Goal: Task Accomplishment & Management: Manage account settings

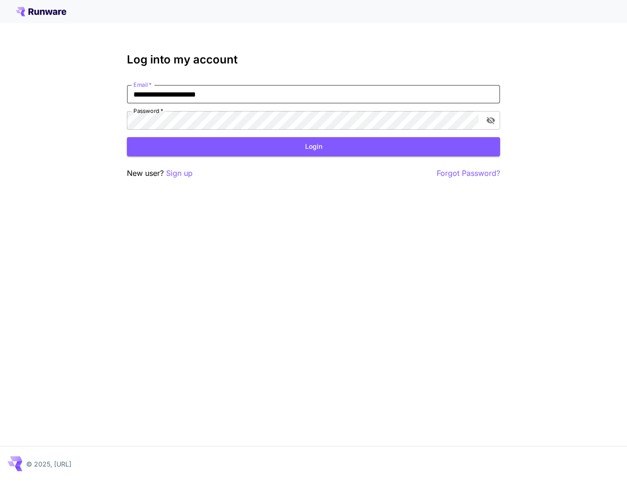
type input "**********"
click at [313, 146] on button "Login" at bounding box center [313, 146] width 373 height 19
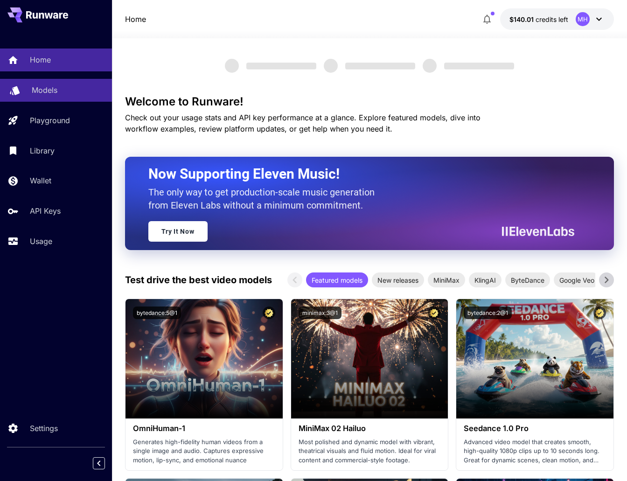
click at [81, 97] on link "Models" at bounding box center [56, 90] width 112 height 23
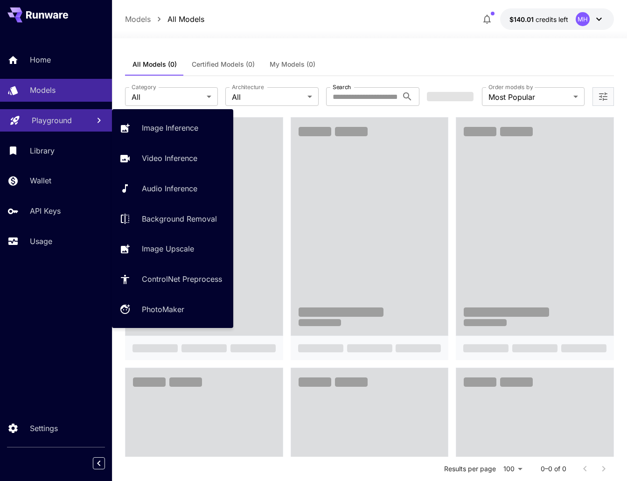
click at [75, 111] on link "Playground" at bounding box center [56, 120] width 112 height 23
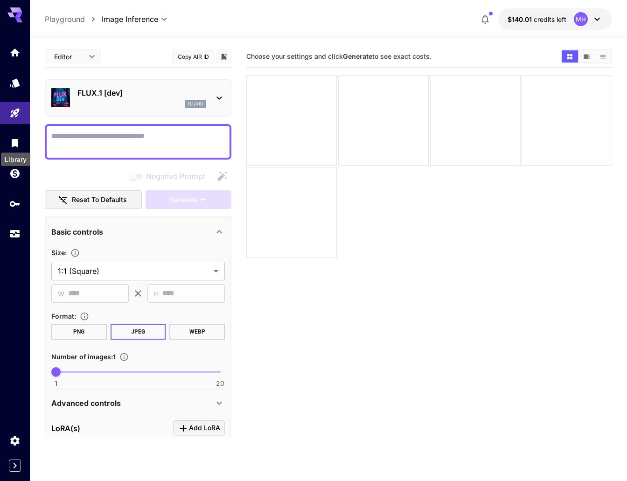
click at [19, 95] on div at bounding box center [15, 143] width 30 height 204
click at [20, 86] on link at bounding box center [15, 82] width 30 height 23
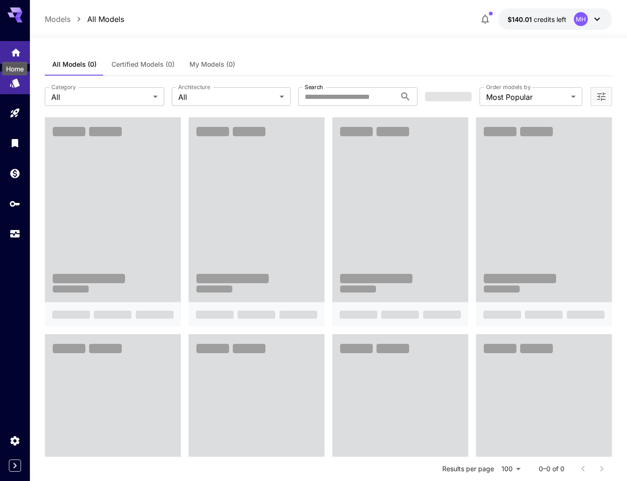
click at [20, 48] on icon "Home" at bounding box center [15, 49] width 11 height 11
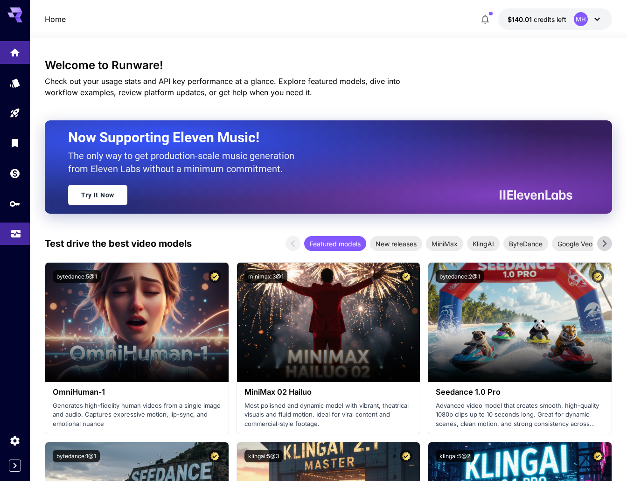
click at [13, 243] on link at bounding box center [15, 233] width 30 height 23
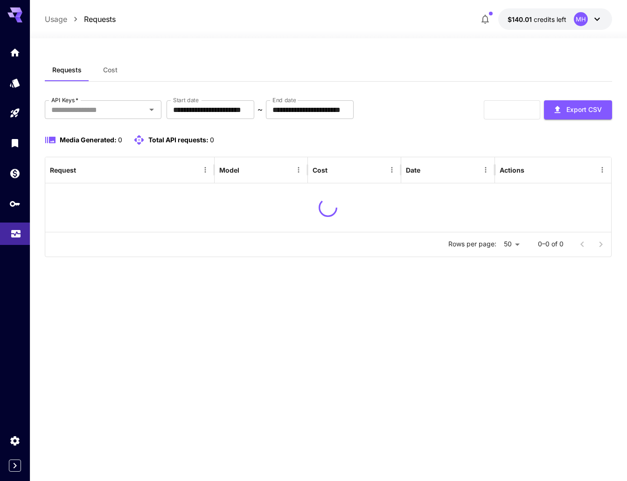
click at [15, 233] on icon "Usage" at bounding box center [15, 232] width 9 height 5
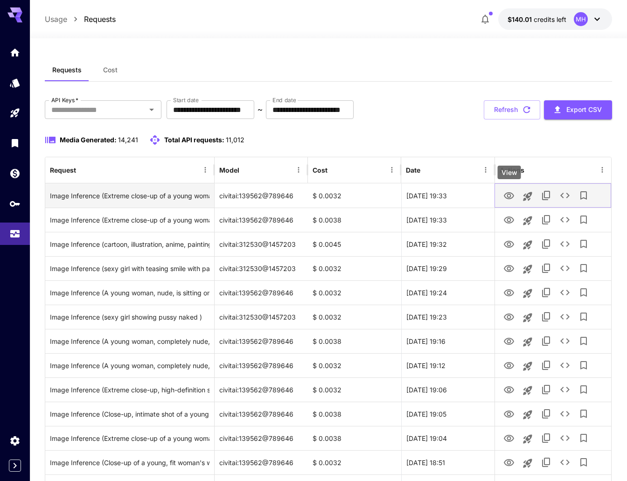
click at [506, 196] on icon "View" at bounding box center [508, 195] width 11 height 11
click at [564, 197] on icon "See details" at bounding box center [564, 195] width 11 height 11
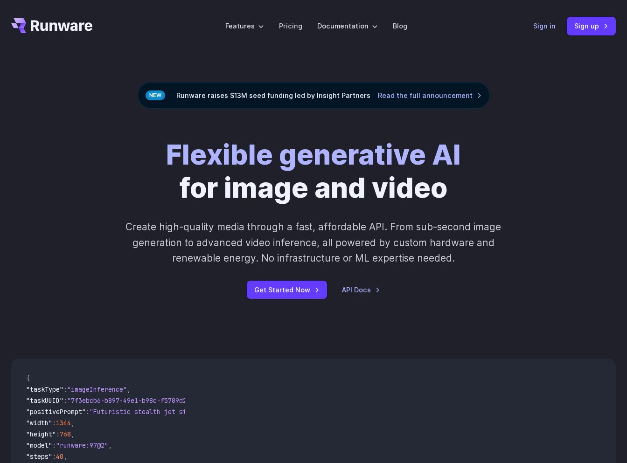
click at [548, 29] on link "Sign in" at bounding box center [544, 26] width 22 height 11
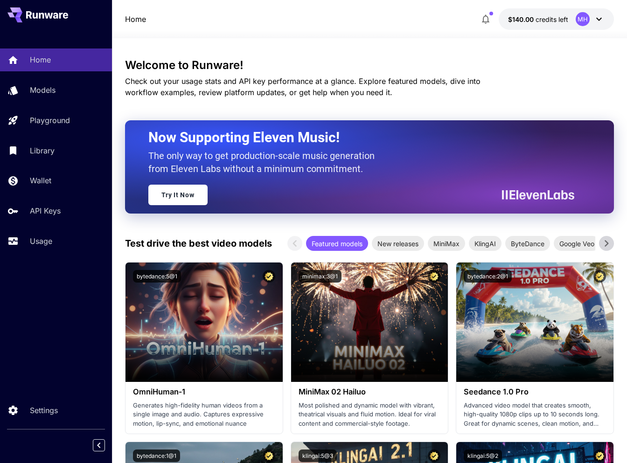
click at [71, 256] on div "Home Models Playground Library Wallet API Keys Usage" at bounding box center [56, 150] width 112 height 241
click at [75, 240] on div "Usage" at bounding box center [68, 241] width 73 height 11
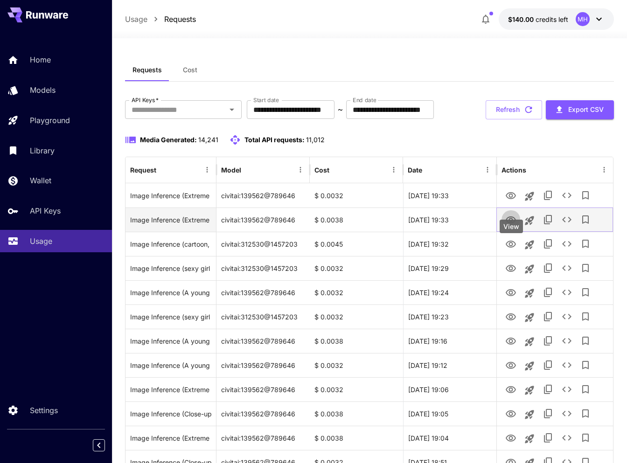
click at [511, 226] on icon "View" at bounding box center [510, 220] width 11 height 11
click at [568, 225] on icon "See details" at bounding box center [566, 219] width 11 height 11
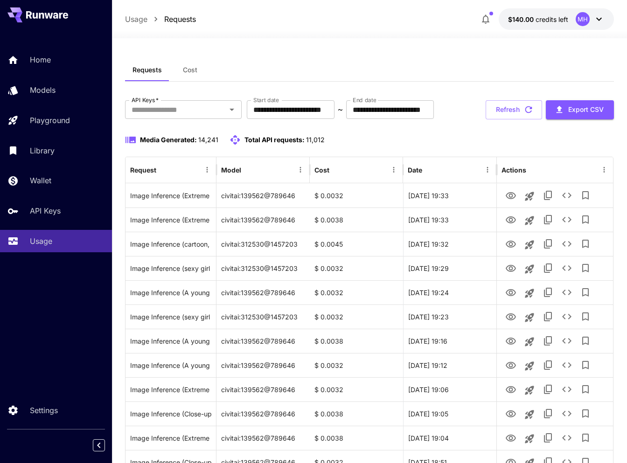
click at [568, 270] on div "Request Details { 21 item s " taskType " : string " imageInference " " model " …" at bounding box center [313, 231] width 627 height 463
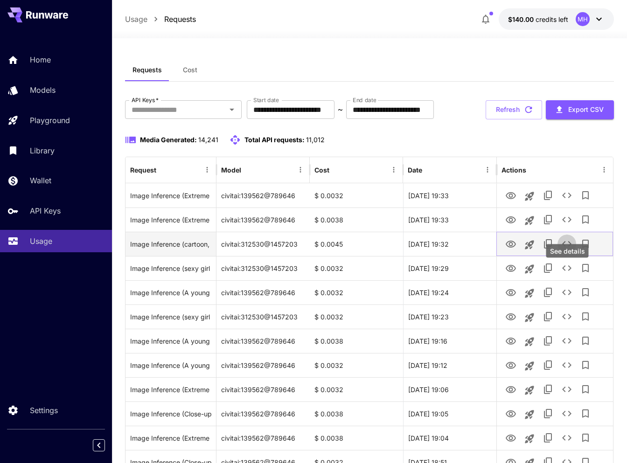
click at [567, 250] on icon "See details" at bounding box center [566, 243] width 11 height 11
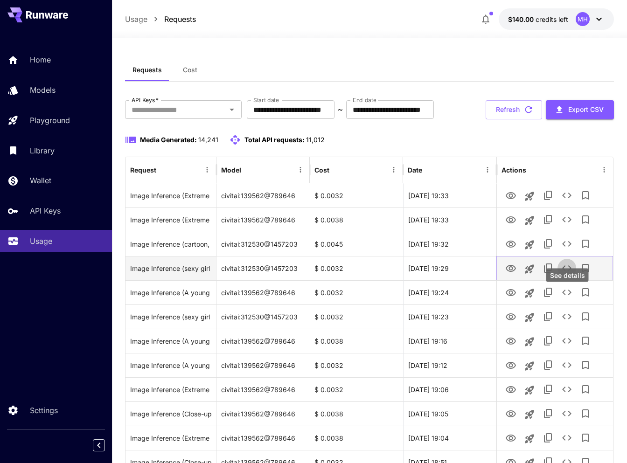
click at [564, 274] on icon "See details" at bounding box center [566, 268] width 11 height 11
click at [510, 272] on icon "View" at bounding box center [511, 268] width 10 height 7
click at [568, 274] on icon "See details" at bounding box center [566, 268] width 11 height 11
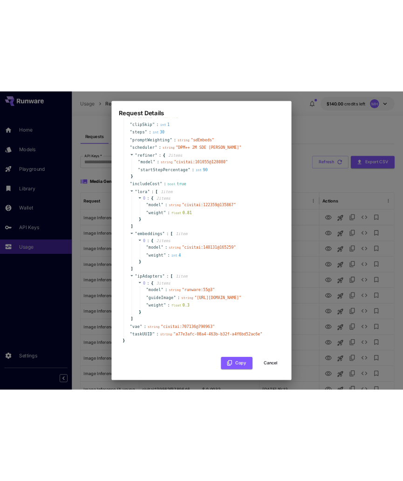
scroll to position [168, 0]
